Goal: Task Accomplishment & Management: Use online tool/utility

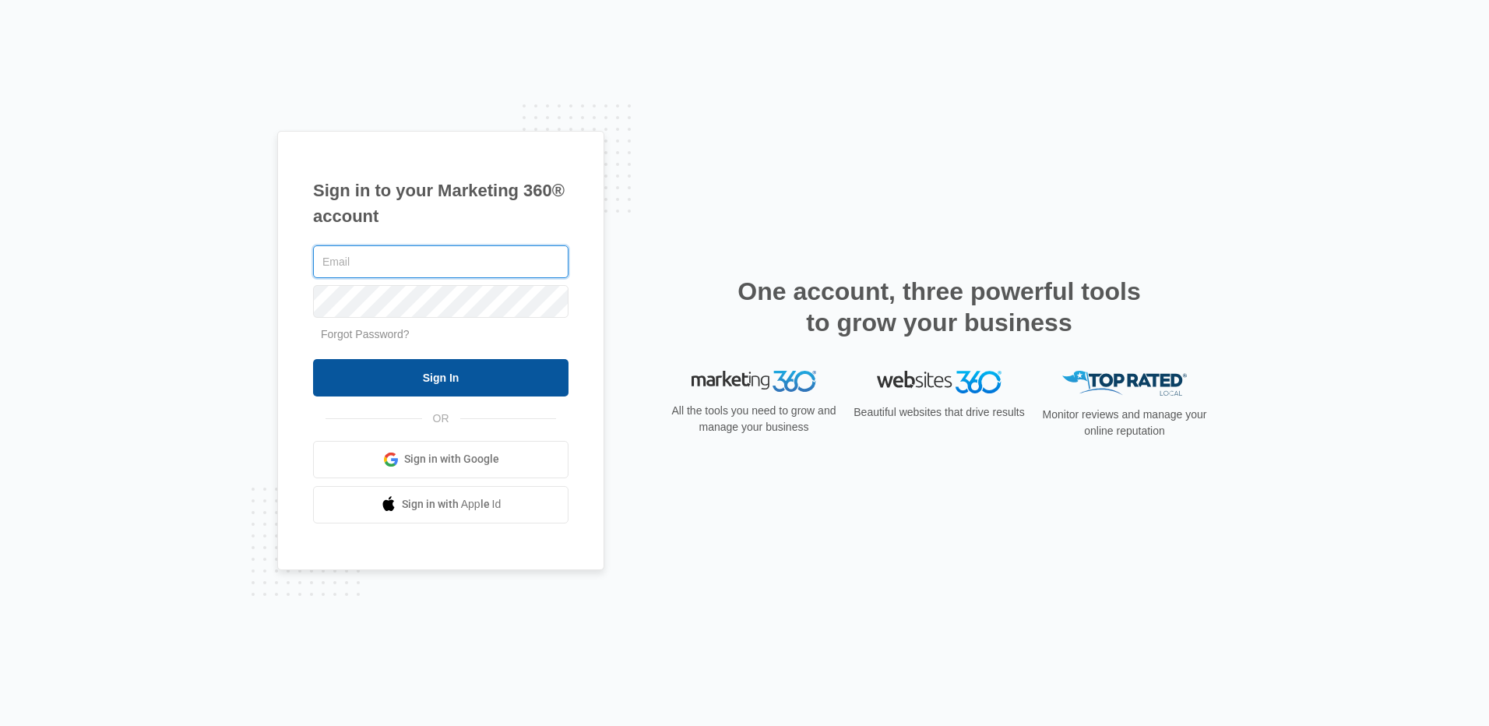
type input "adminassistant@ajicorporate.com"
click at [421, 384] on input "Sign In" at bounding box center [440, 377] width 255 height 37
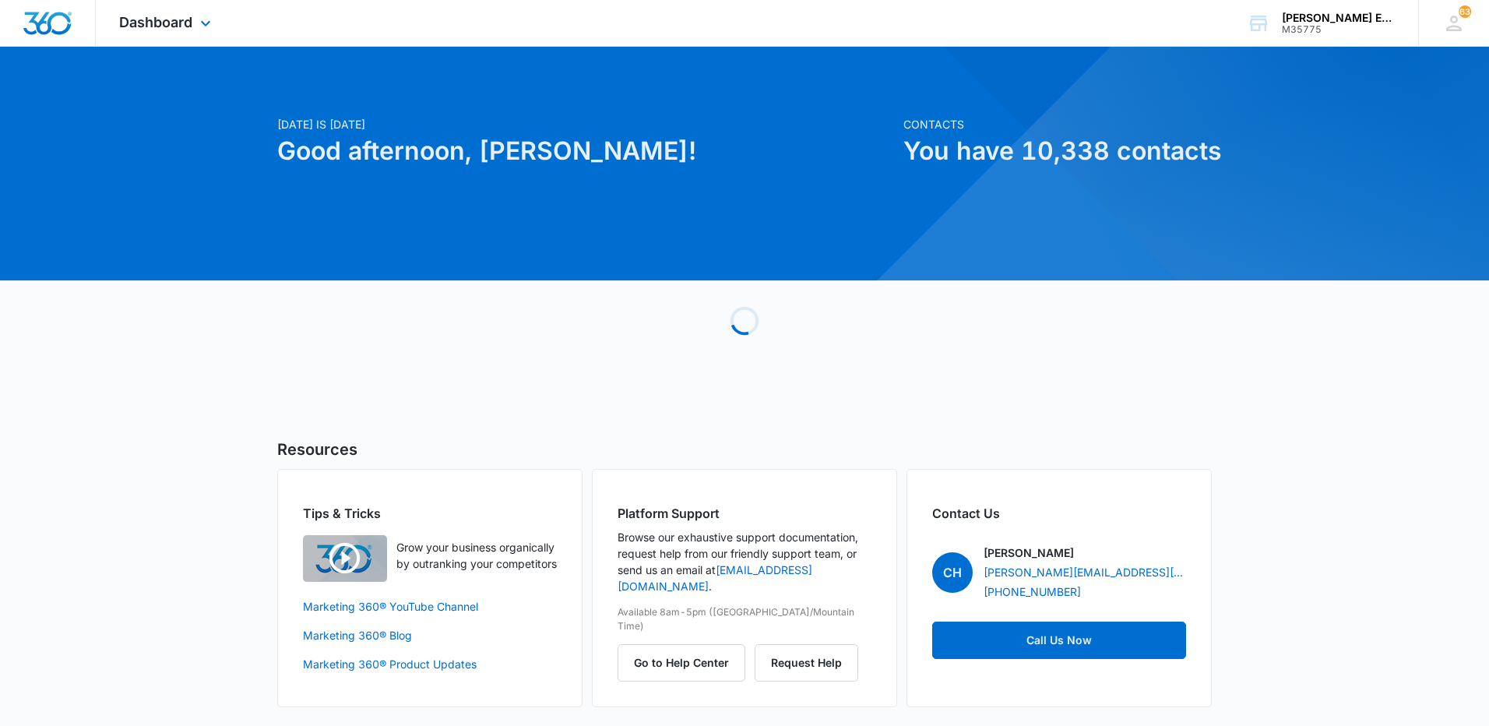
click at [135, 30] on div "Dashboard Apps Reputation Websites Forms CRM Email Social Shop Payments POS Con…" at bounding box center [167, 23] width 143 height 46
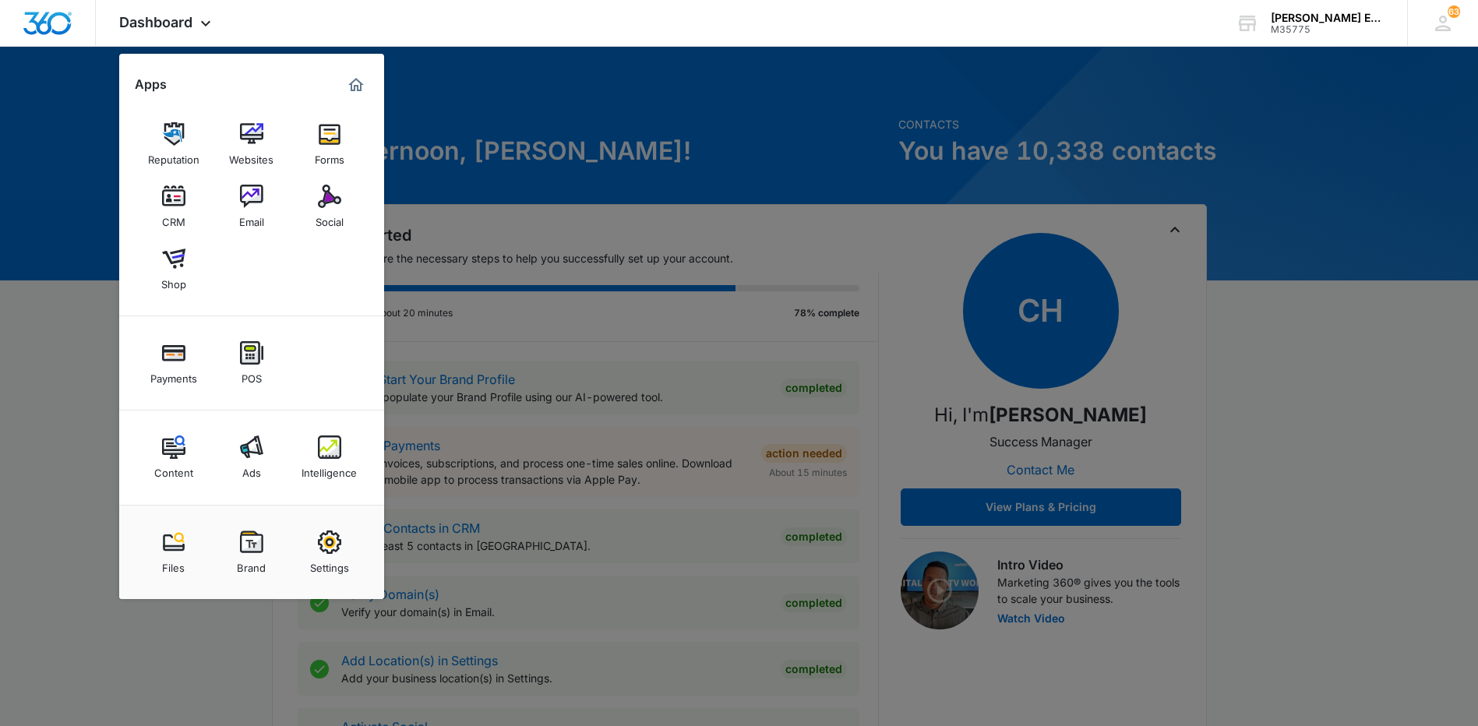
click at [184, 202] on img at bounding box center [173, 196] width 23 height 23
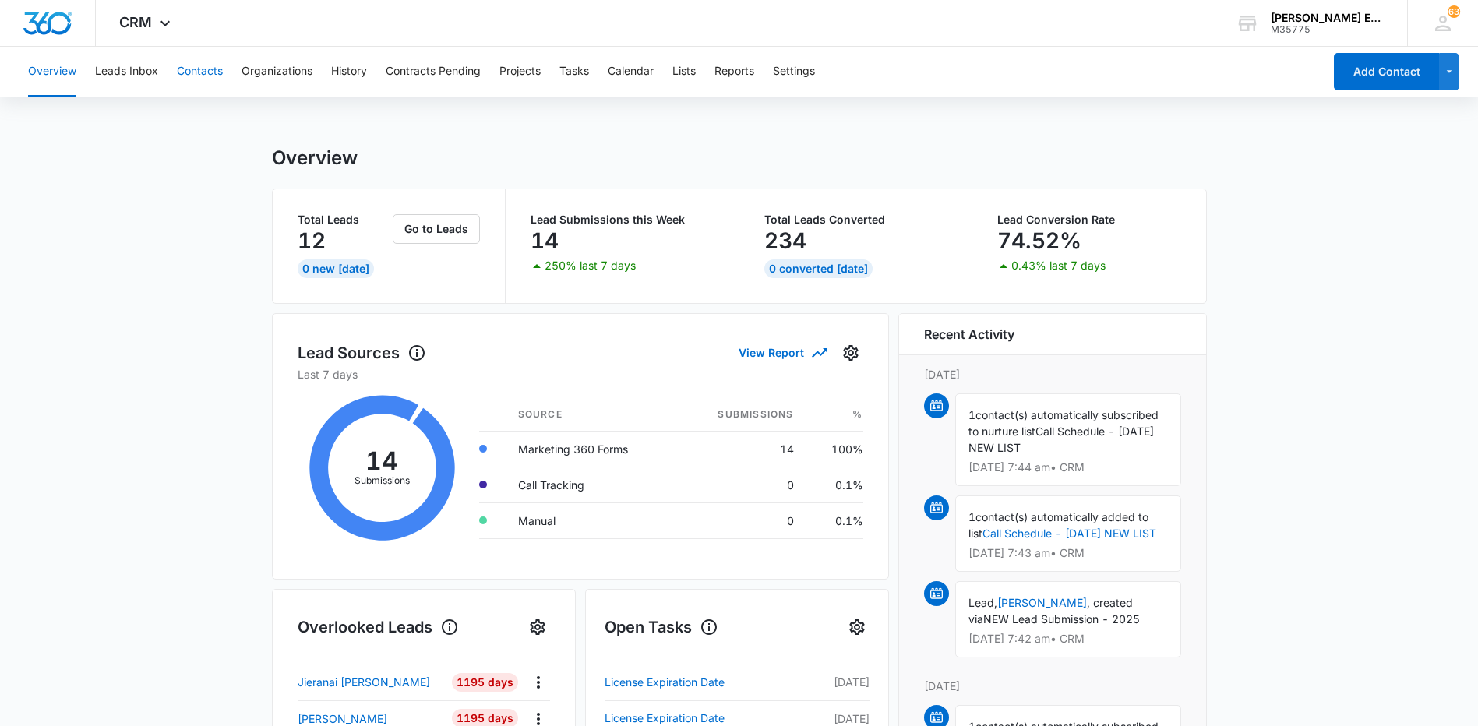
click at [193, 71] on button "Contacts" at bounding box center [200, 72] width 46 height 50
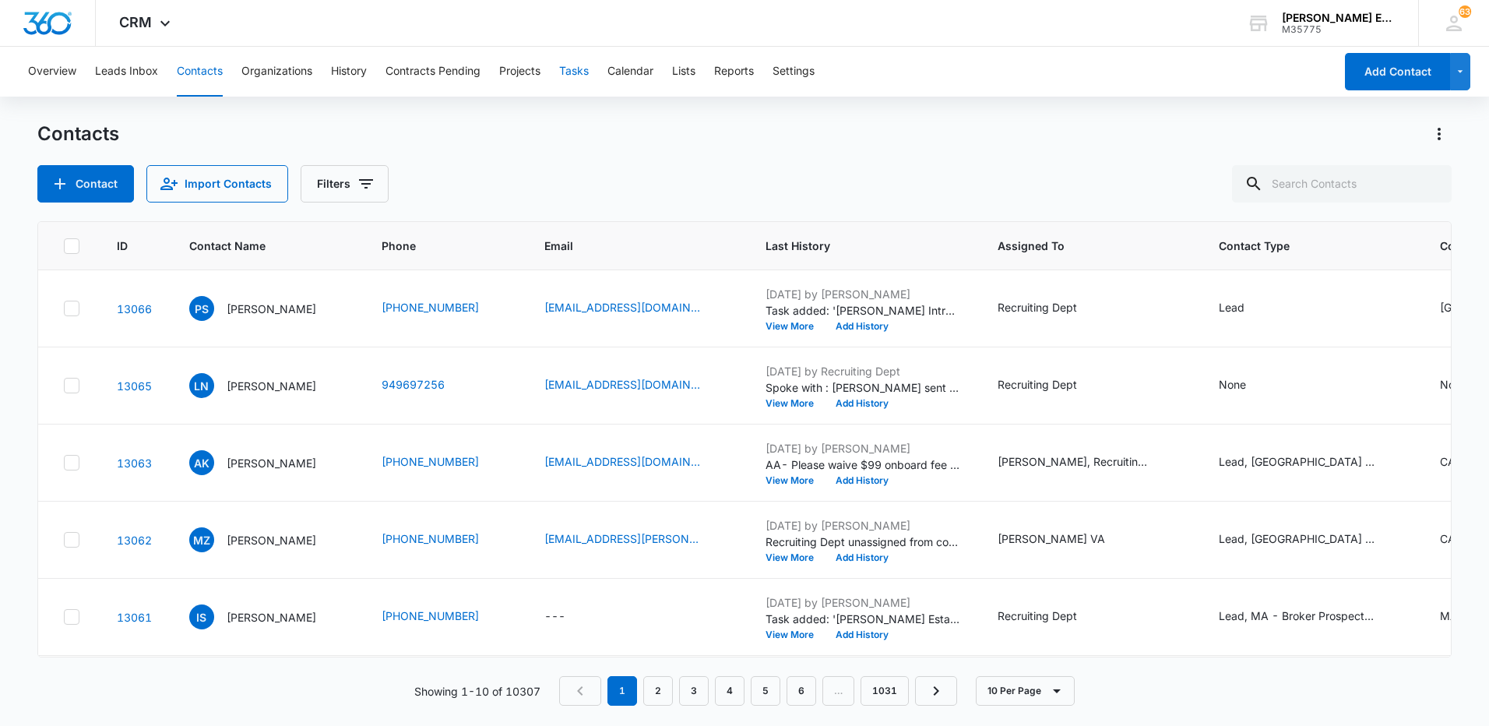
click at [575, 68] on button "Tasks" at bounding box center [574, 72] width 30 height 50
